Goal: Navigation & Orientation: Find specific page/section

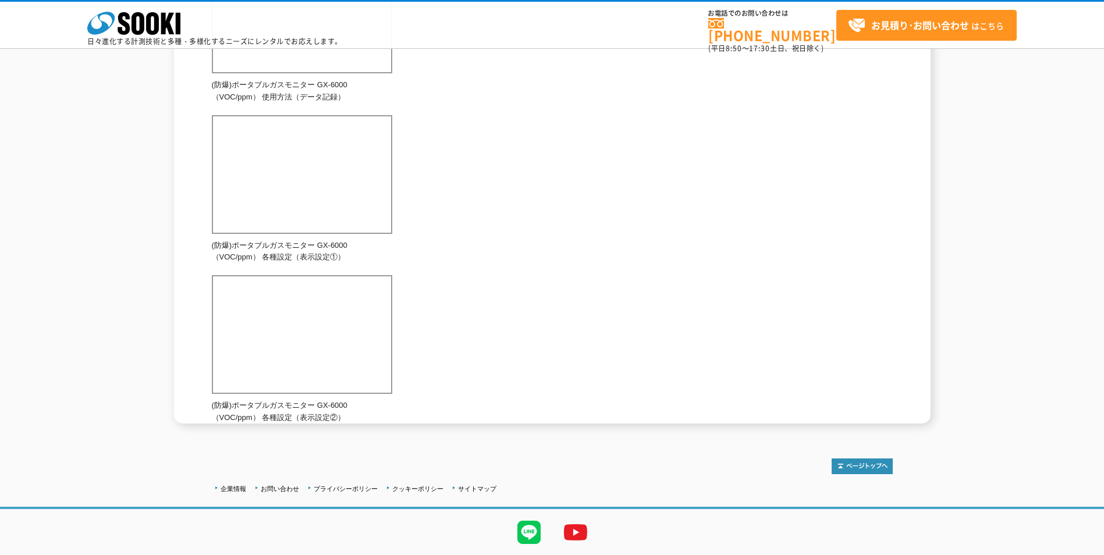
scroll to position [765, 0]
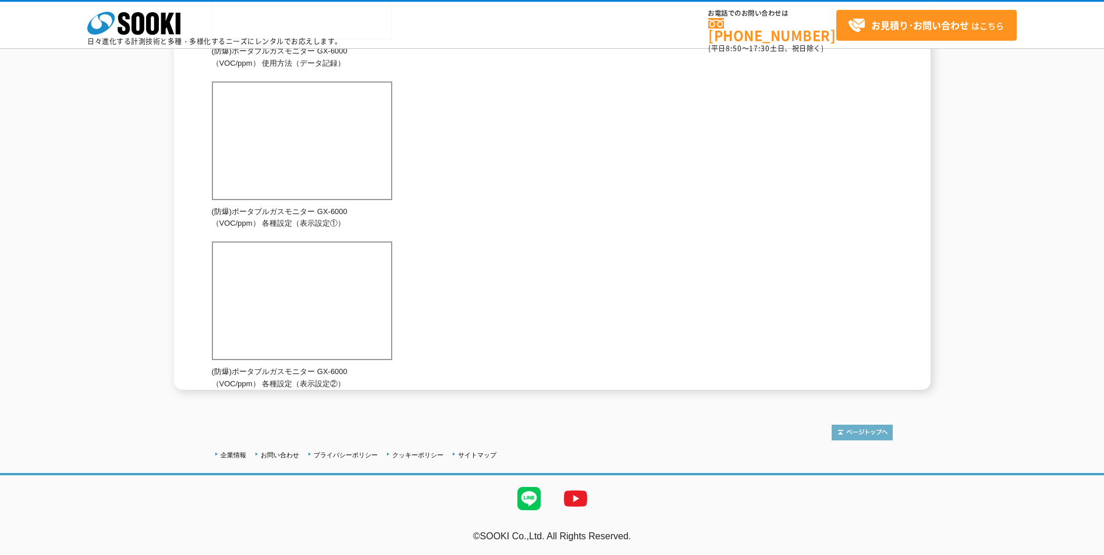
click at [845, 427] on img at bounding box center [862, 433] width 61 height 16
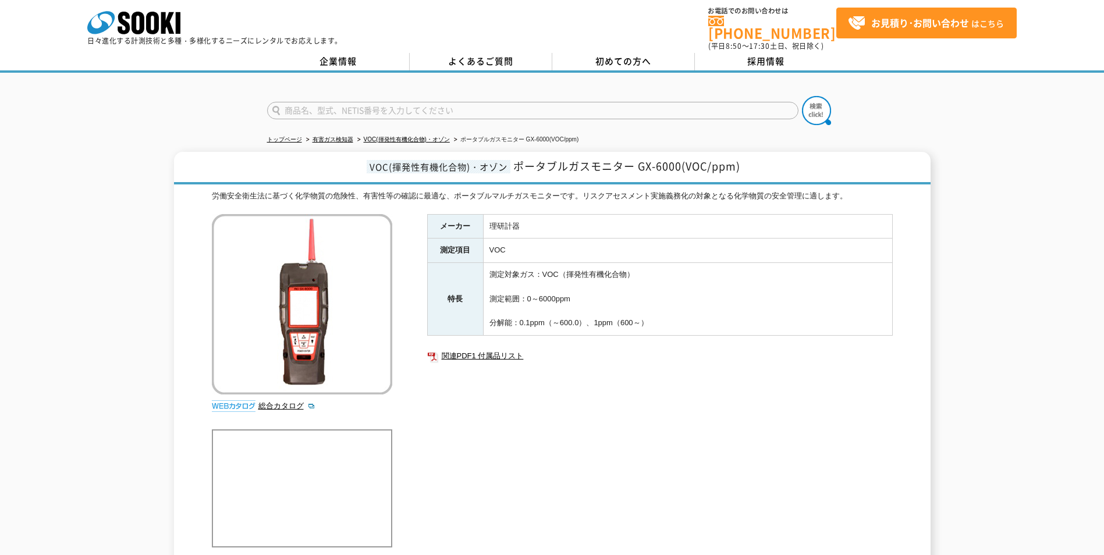
scroll to position [1, 0]
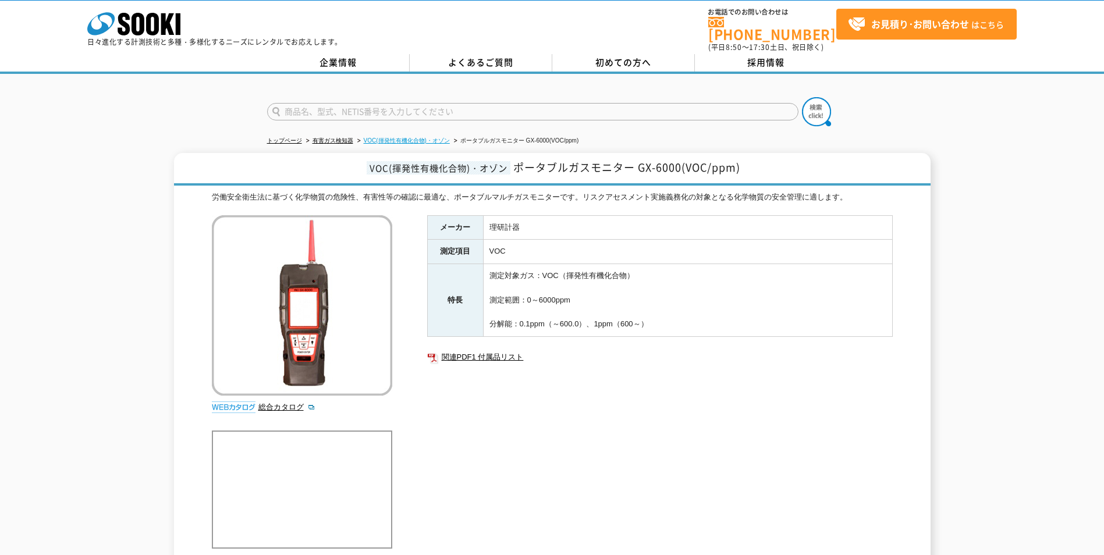
click at [414, 137] on link "VOC(揮発性有機化合物)・オゾン" at bounding box center [407, 140] width 86 height 6
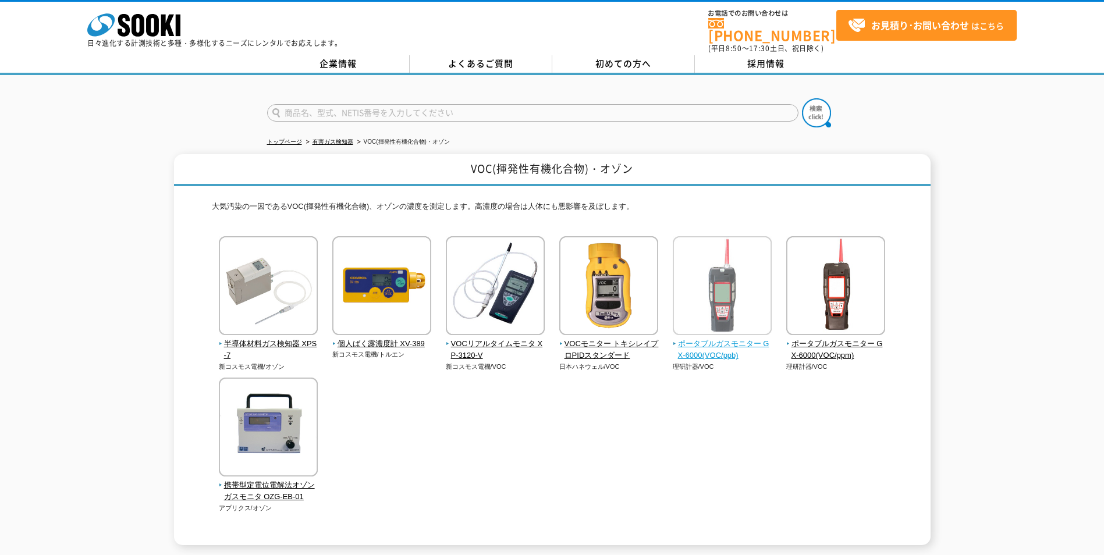
click at [702, 301] on img at bounding box center [722, 287] width 99 height 102
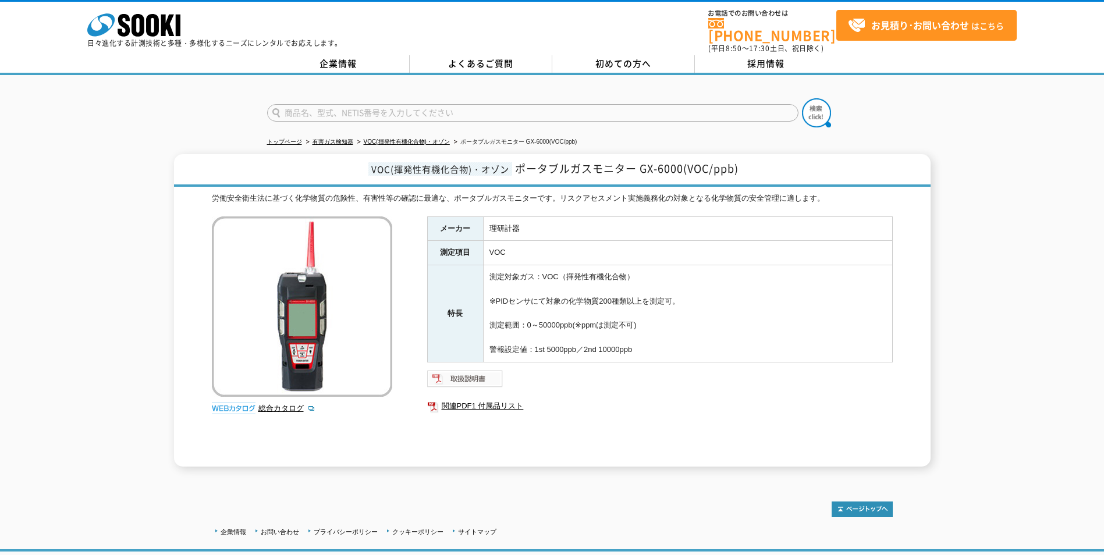
click at [465, 371] on img at bounding box center [465, 379] width 76 height 19
